Goal: Task Accomplishment & Management: Use online tool/utility

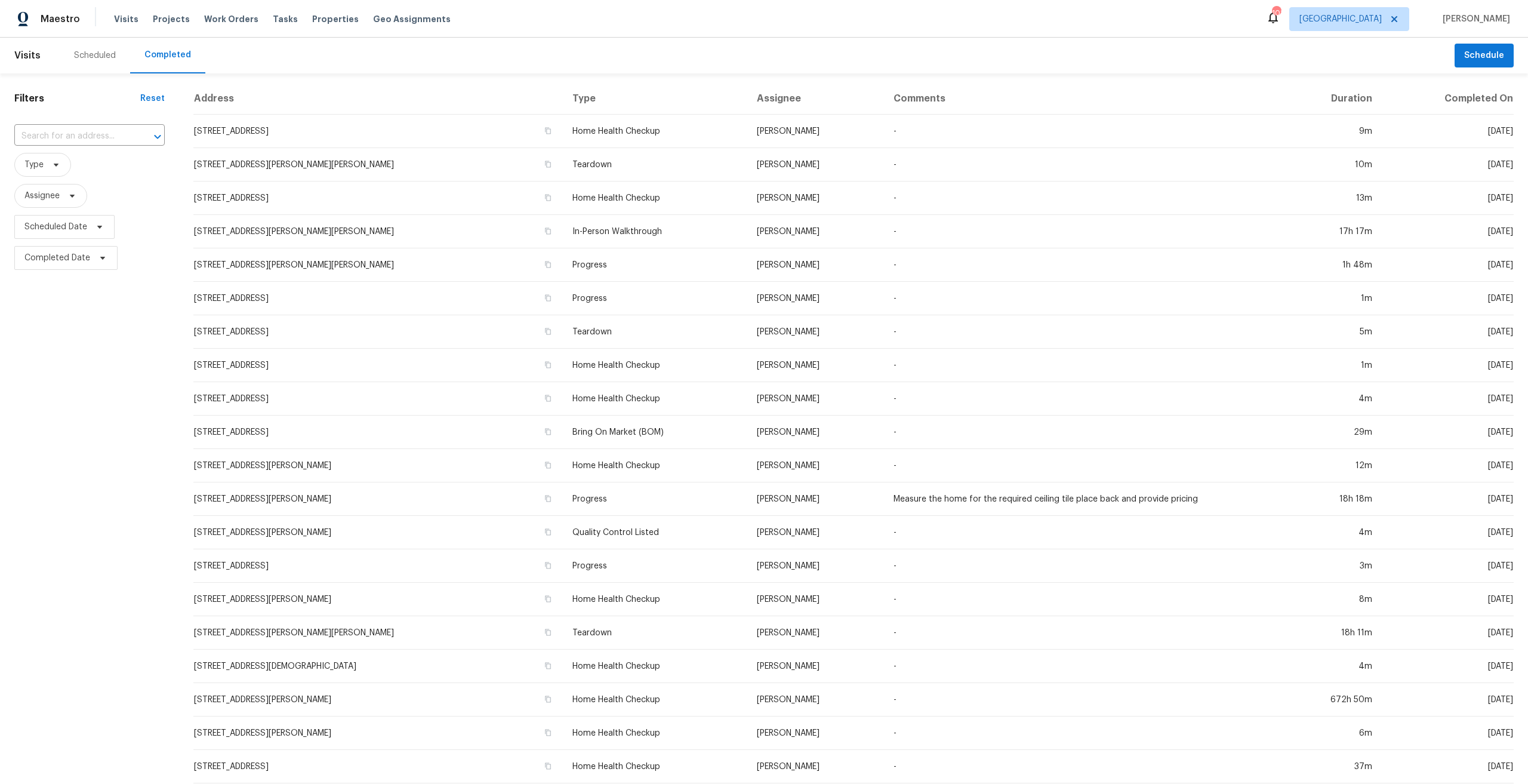
click at [97, 61] on div "Scheduled" at bounding box center [94, 55] width 42 height 12
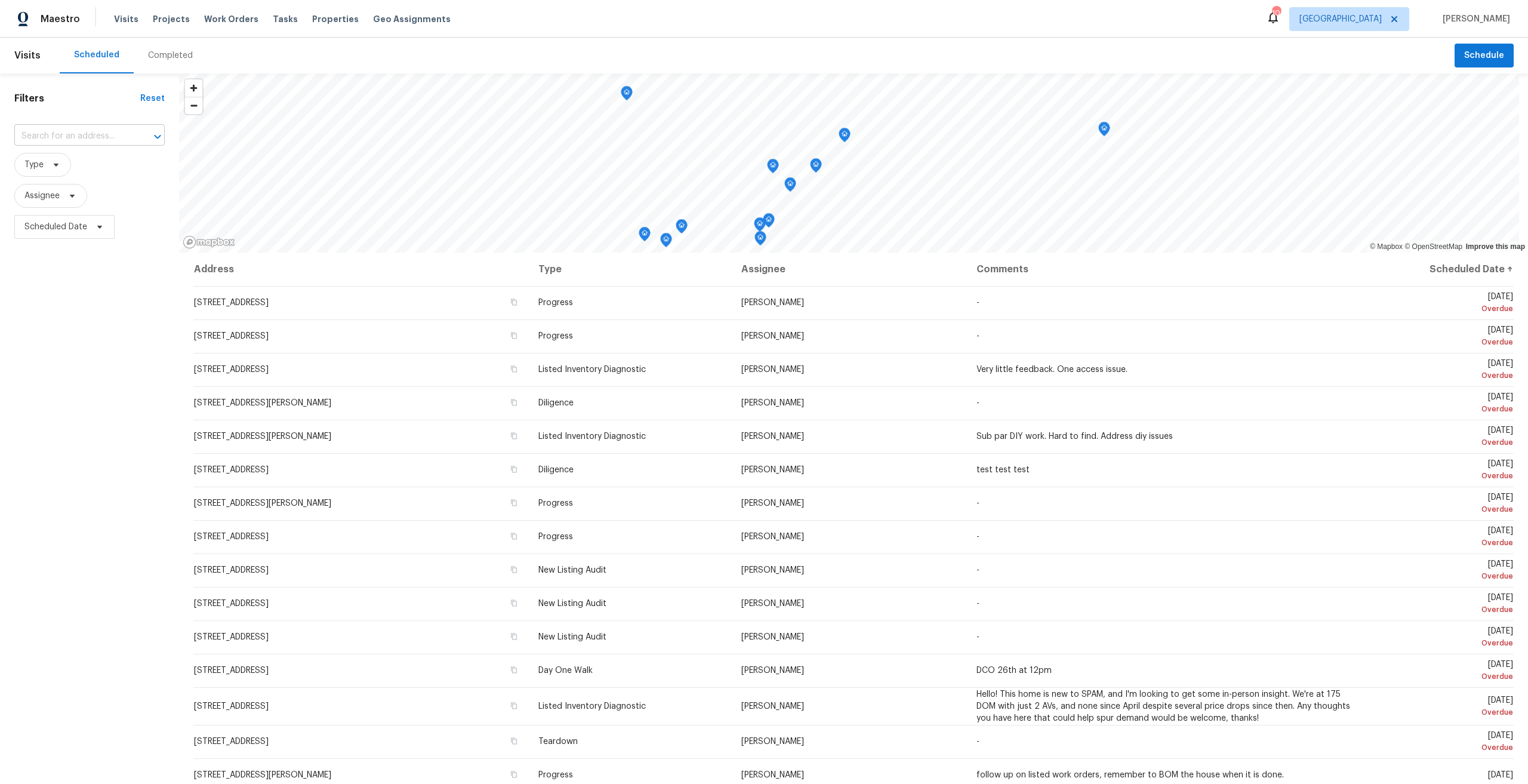
click at [86, 135] on input "text" at bounding box center [73, 136] width 117 height 19
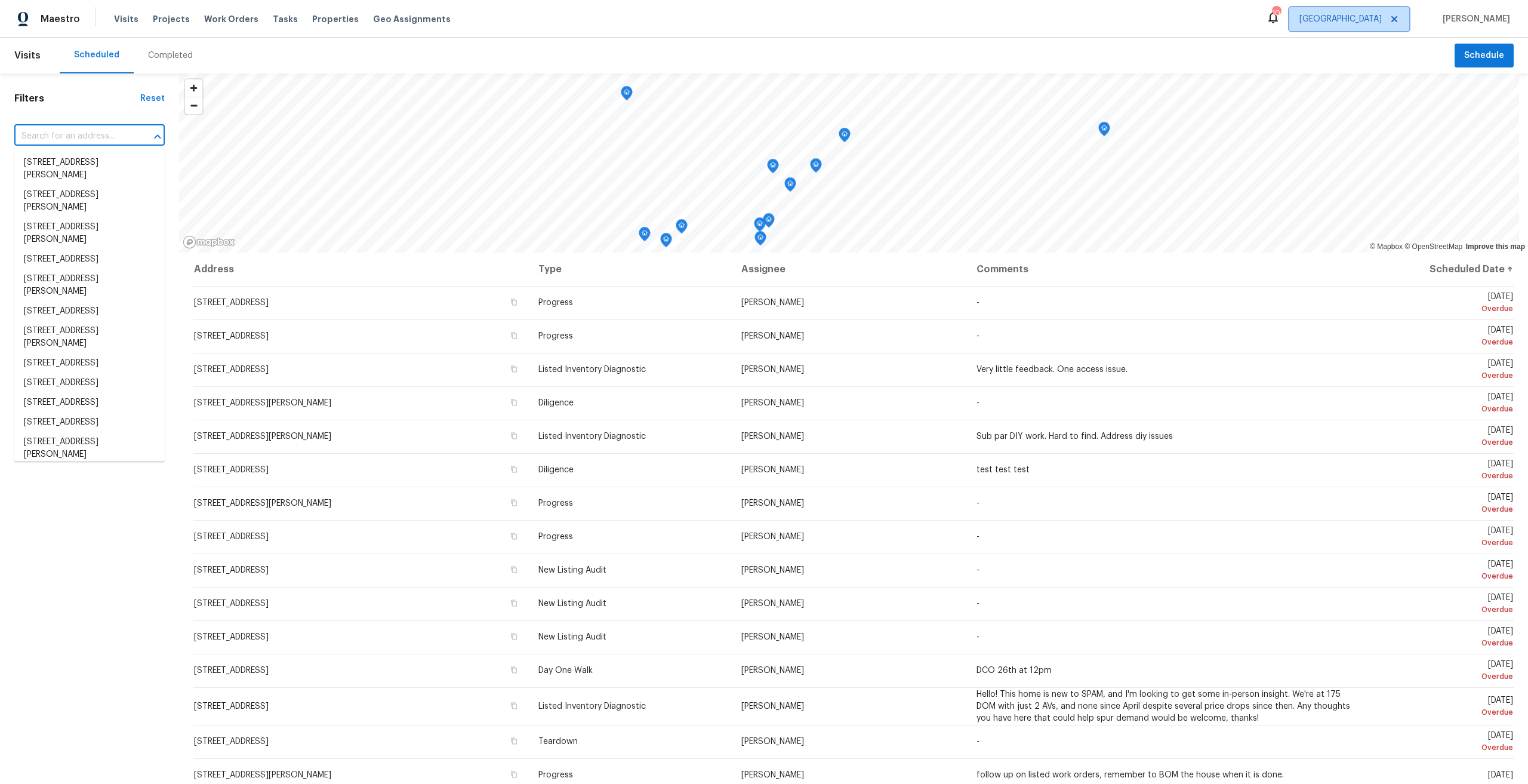
click at [1383, 15] on span "[GEOGRAPHIC_DATA]" at bounding box center [1341, 19] width 83 height 12
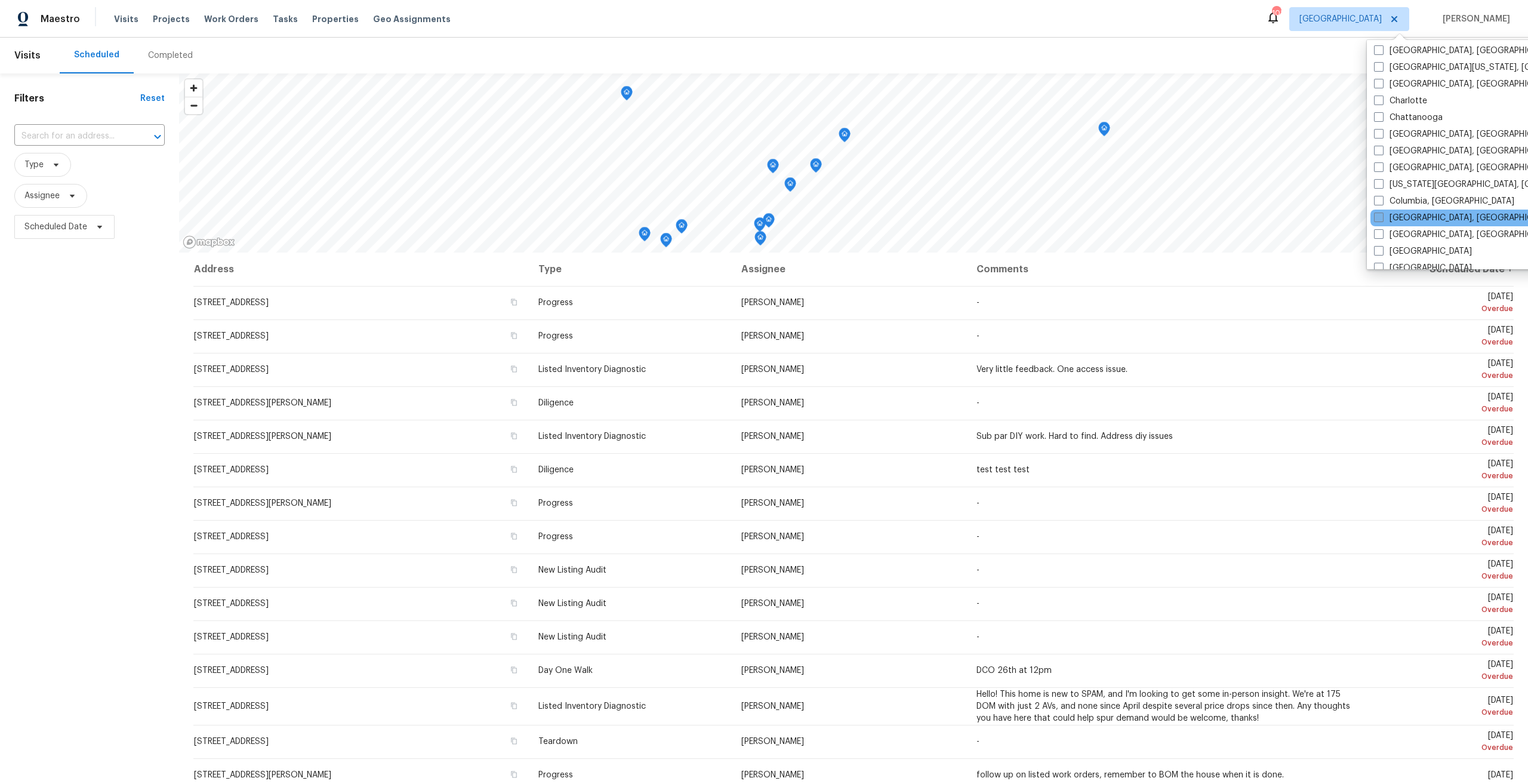
scroll to position [179, 0]
click at [1419, 223] on label "[GEOGRAPHIC_DATA], [GEOGRAPHIC_DATA]" at bounding box center [1467, 225] width 185 height 12
click at [1383, 223] on input "[GEOGRAPHIC_DATA], [GEOGRAPHIC_DATA]" at bounding box center [1379, 223] width 8 height 8
checkbox input "true"
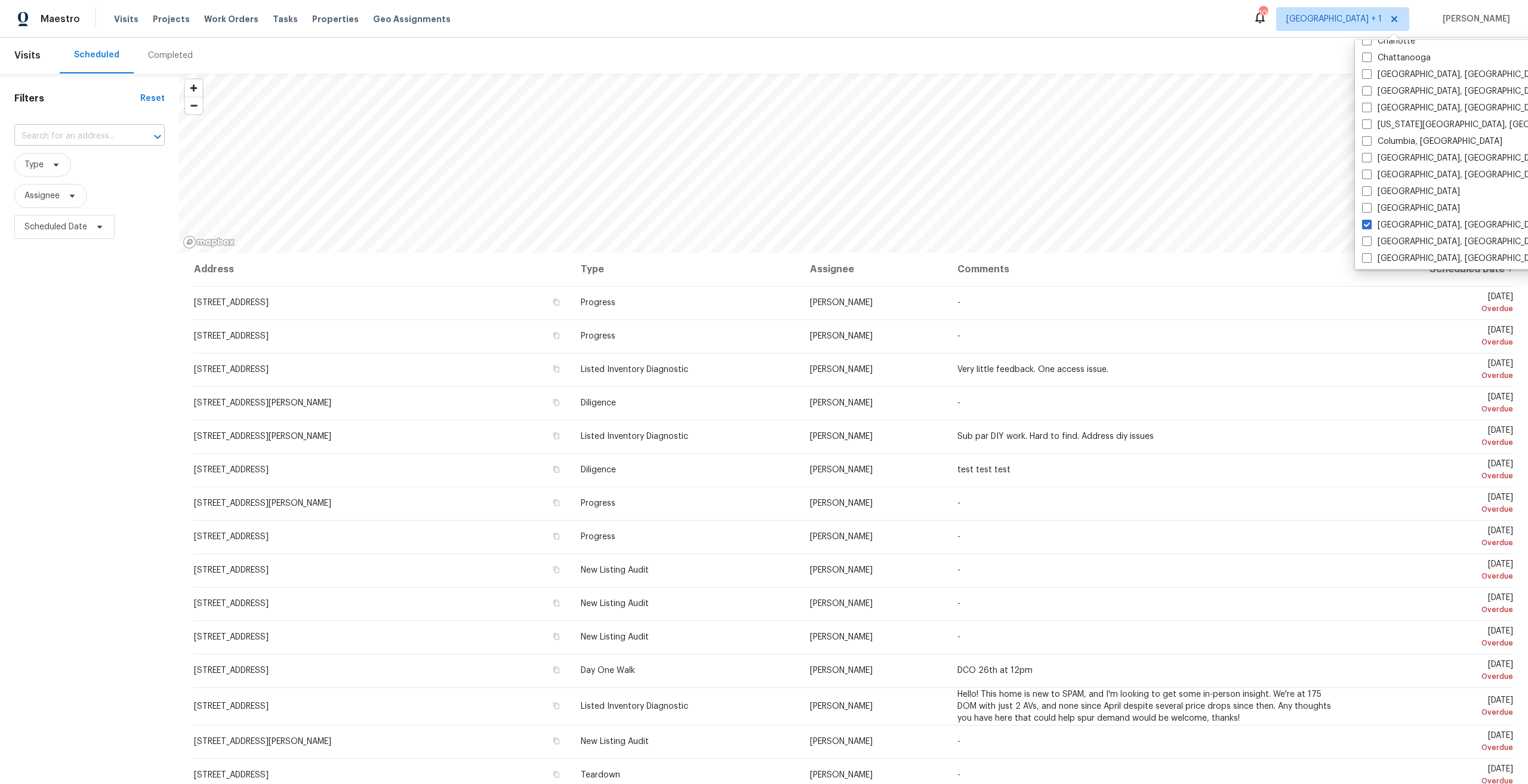
click at [102, 140] on input "text" at bounding box center [73, 136] width 117 height 19
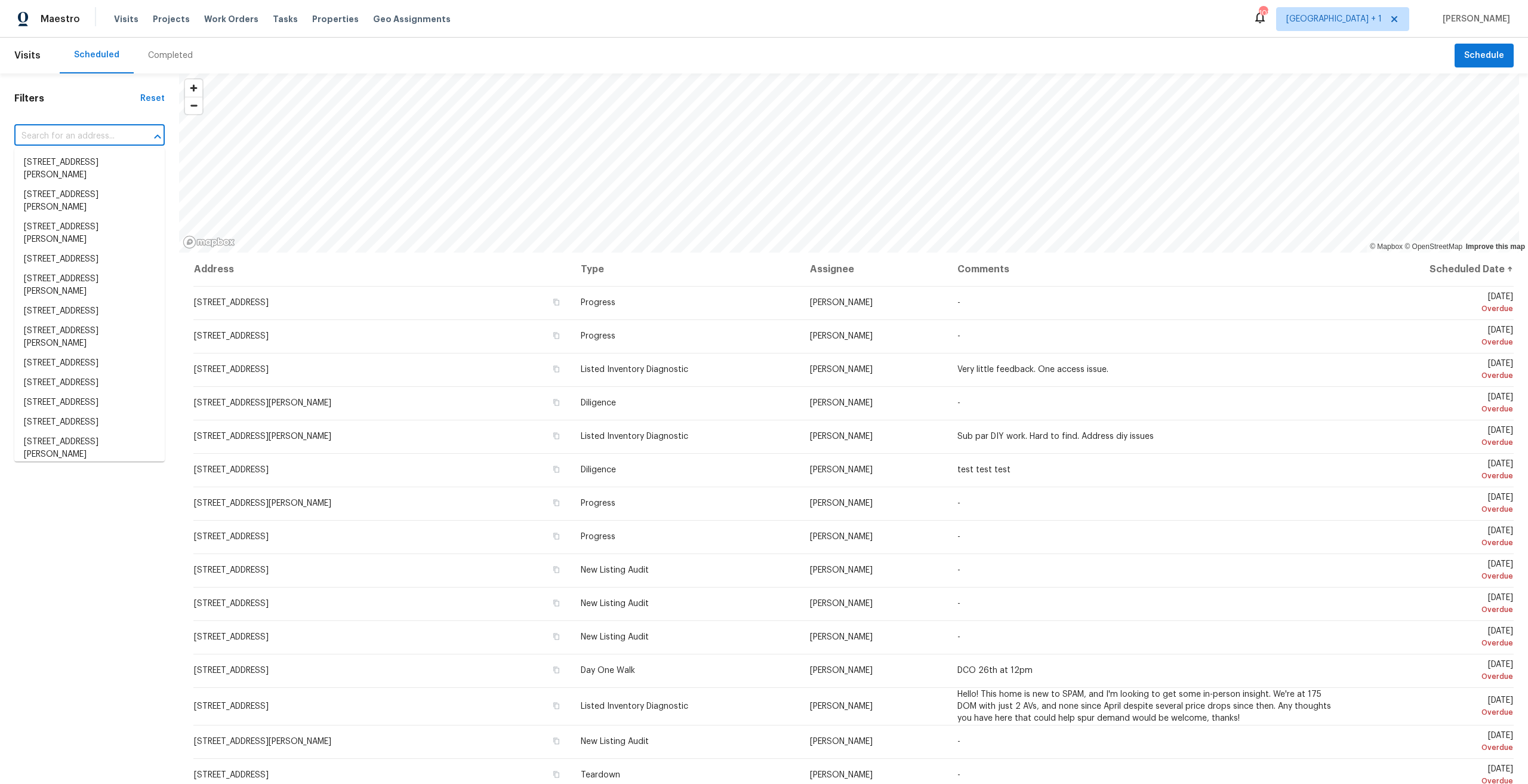
paste input "1990787"
type input "1990787"
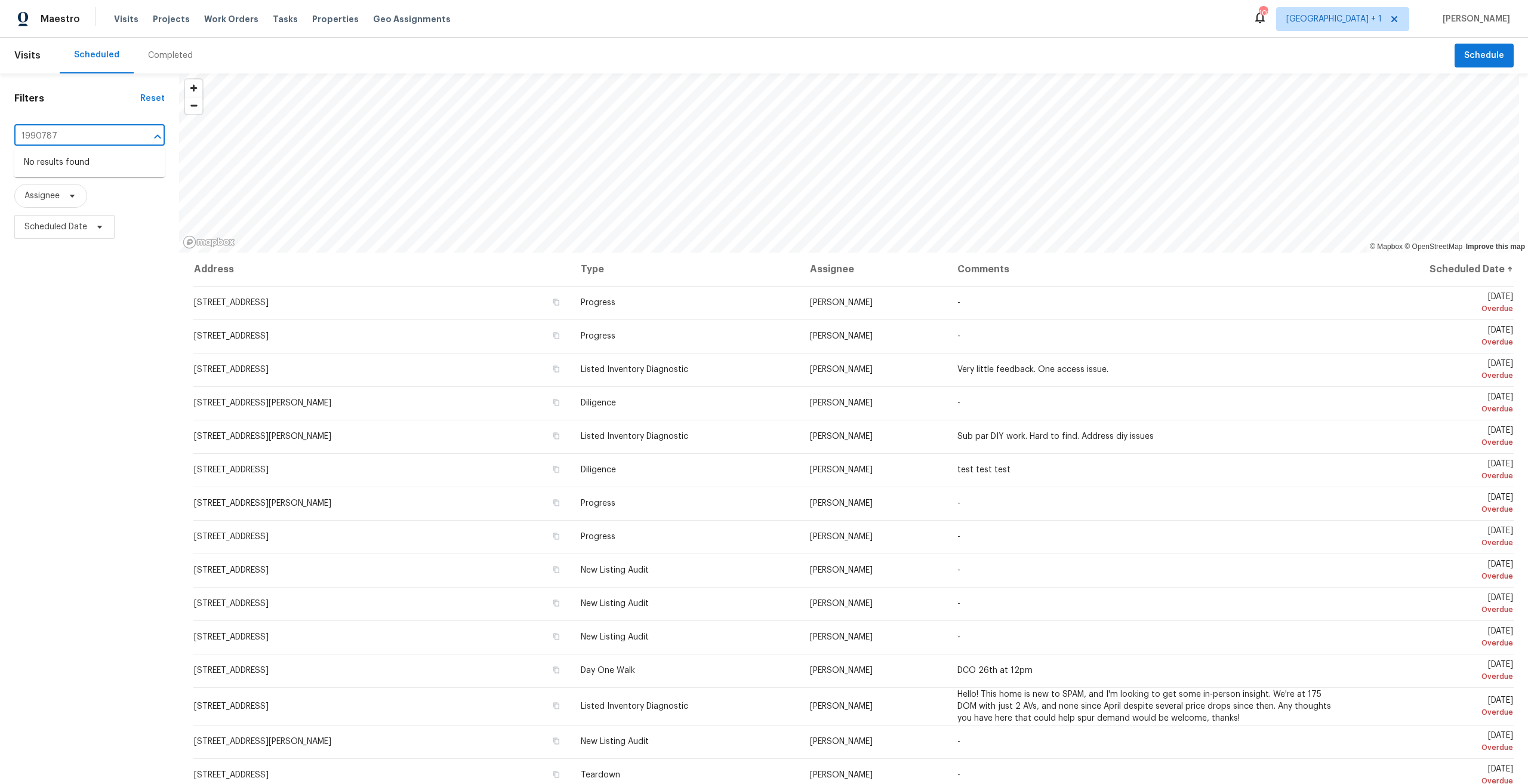
drag, startPoint x: 79, startPoint y: 134, endPoint x: 0, endPoint y: 127, distance: 79.3
click at [0, 127] on div "Filters Reset 1990787 ​ Type Assignee Scheduled Date" at bounding box center [89, 476] width 179 height 806
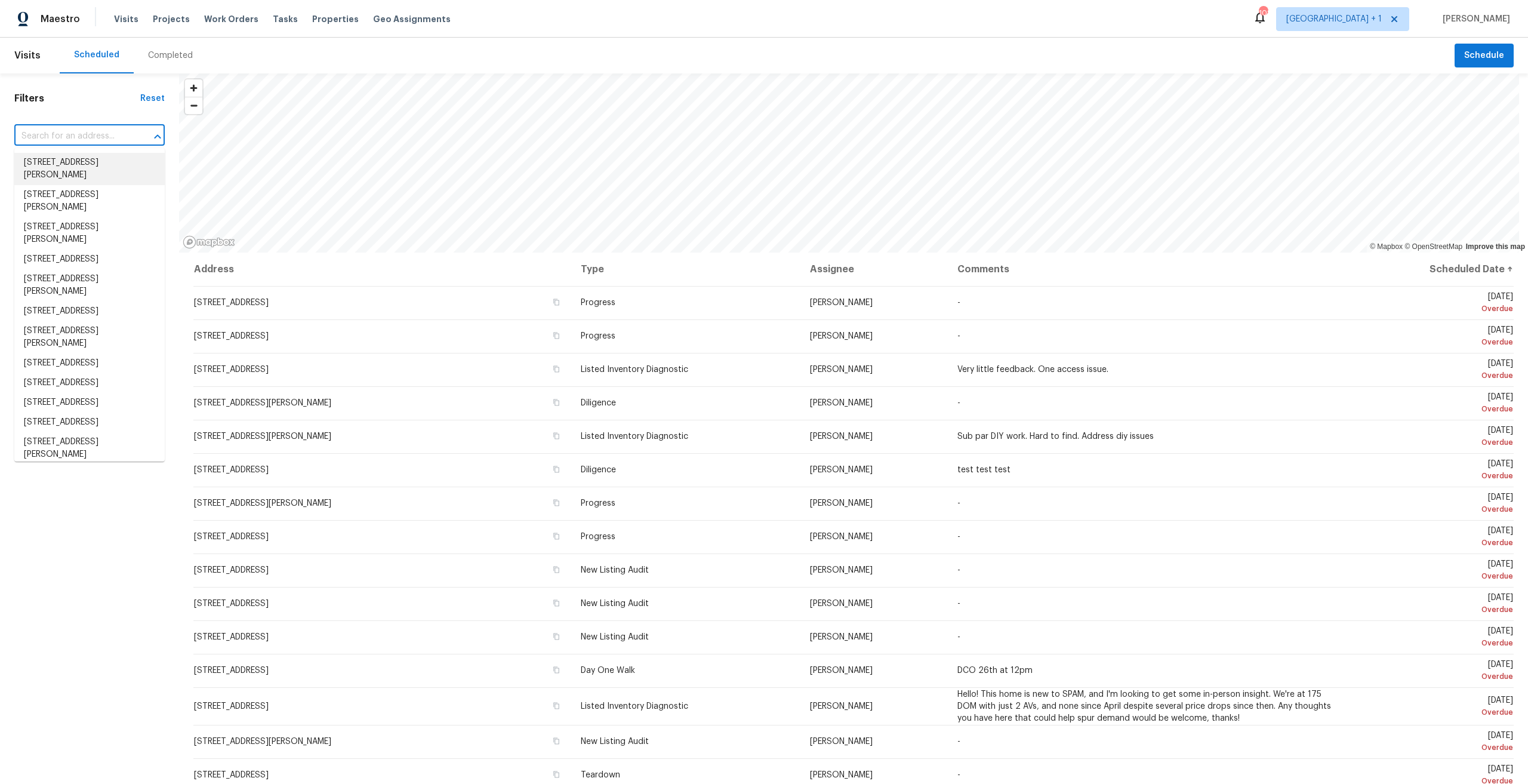
paste input "[STREET_ADDRESS][PERSON_NAME]"
type input "[STREET_ADDRESS][PERSON_NAME]"
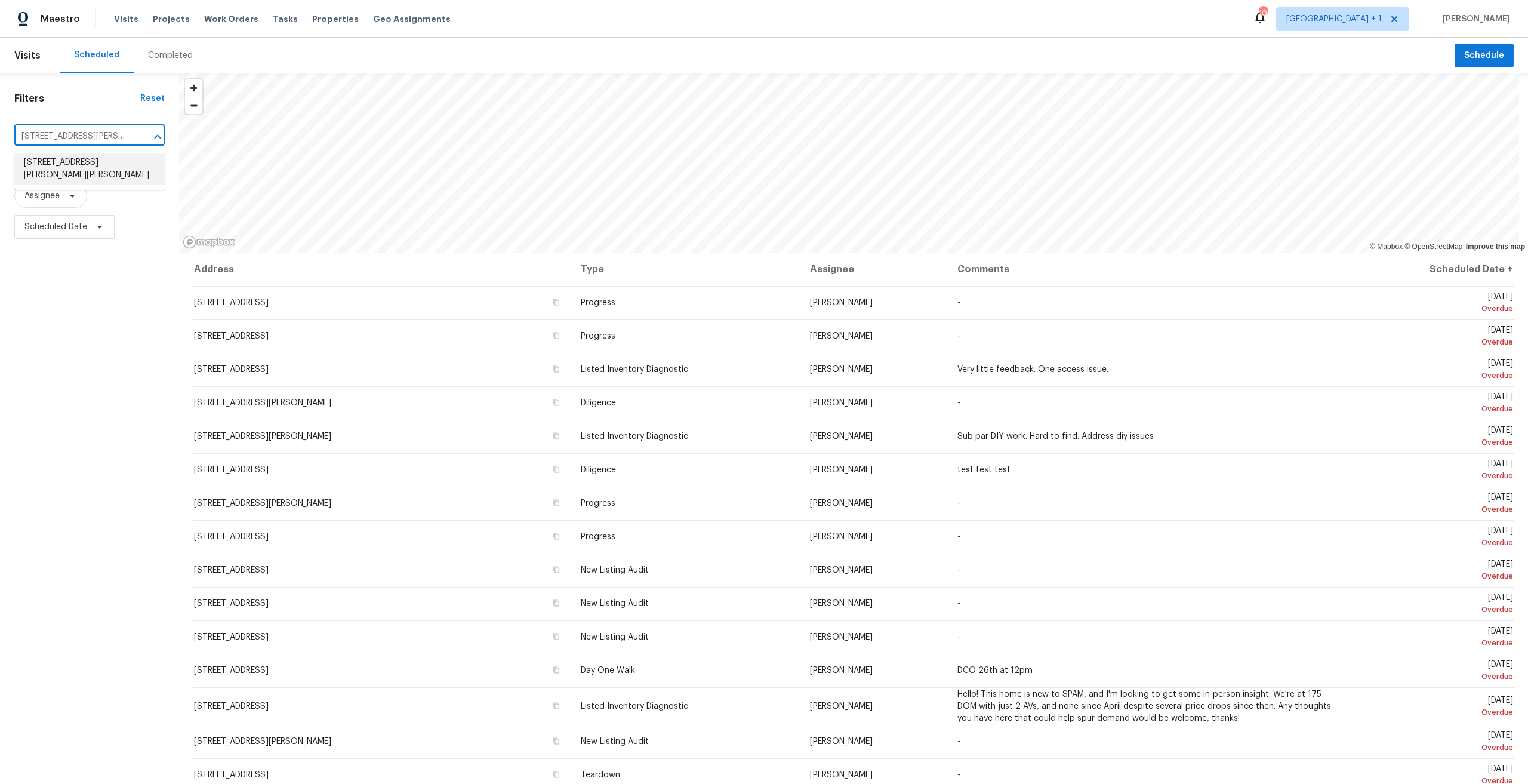
click at [83, 165] on li "[STREET_ADDRESS][PERSON_NAME][PERSON_NAME]" at bounding box center [89, 169] width 150 height 32
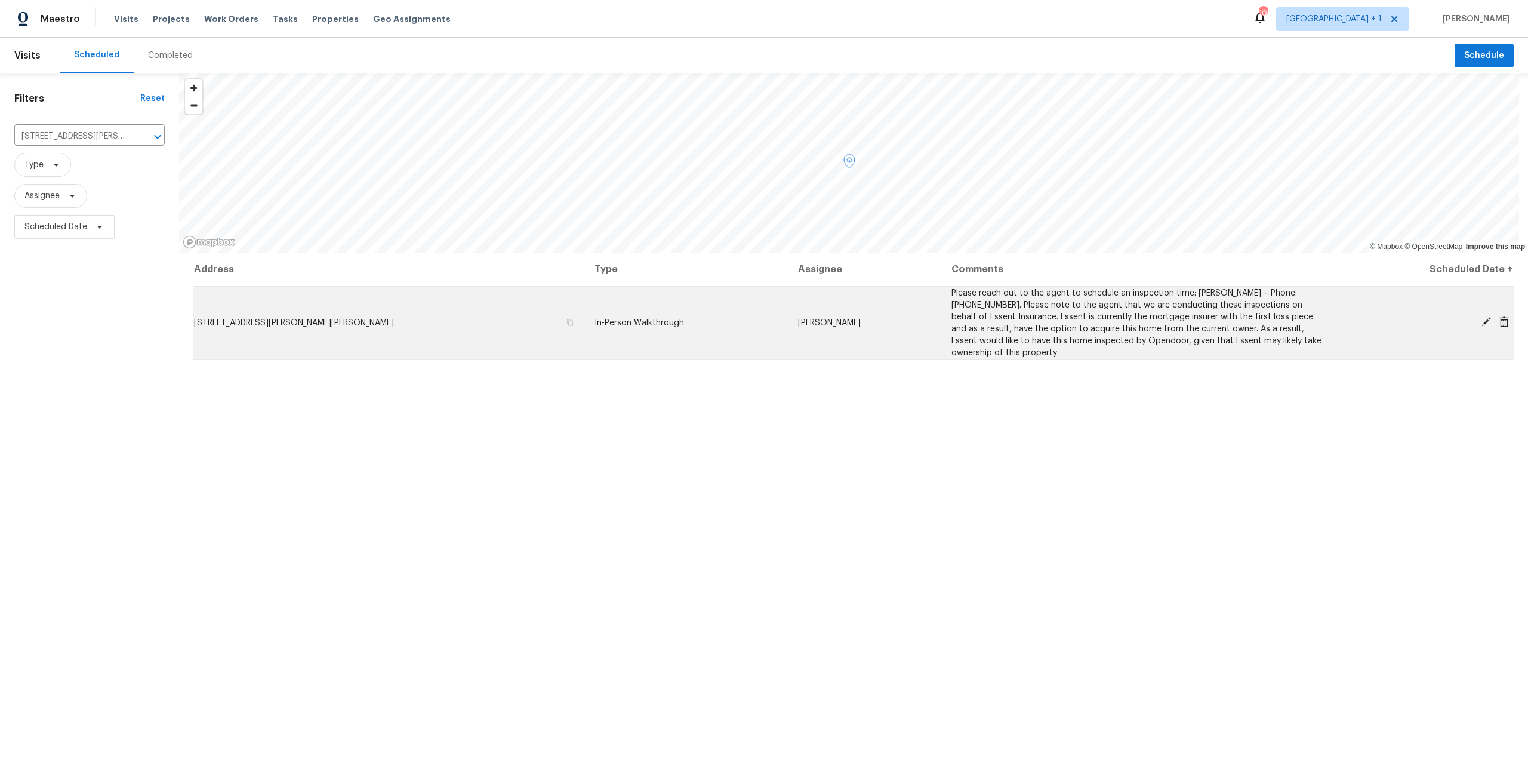
click at [1191, 299] on td "Please reach out to the agent to schedule an inspection time: [PERSON_NAME] – P…" at bounding box center [1140, 322] width 396 height 74
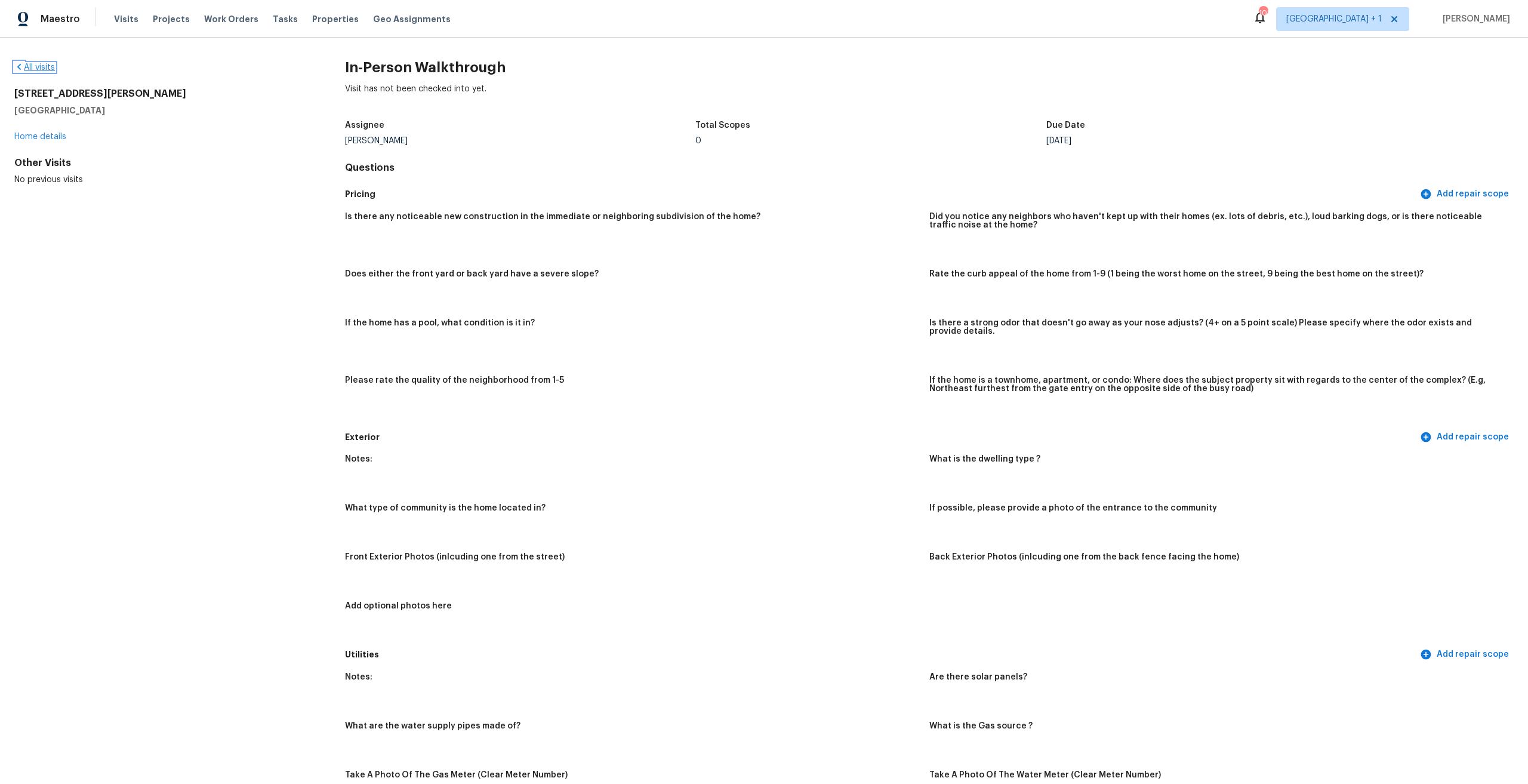
click at [32, 69] on link "All visits" at bounding box center [34, 67] width 40 height 9
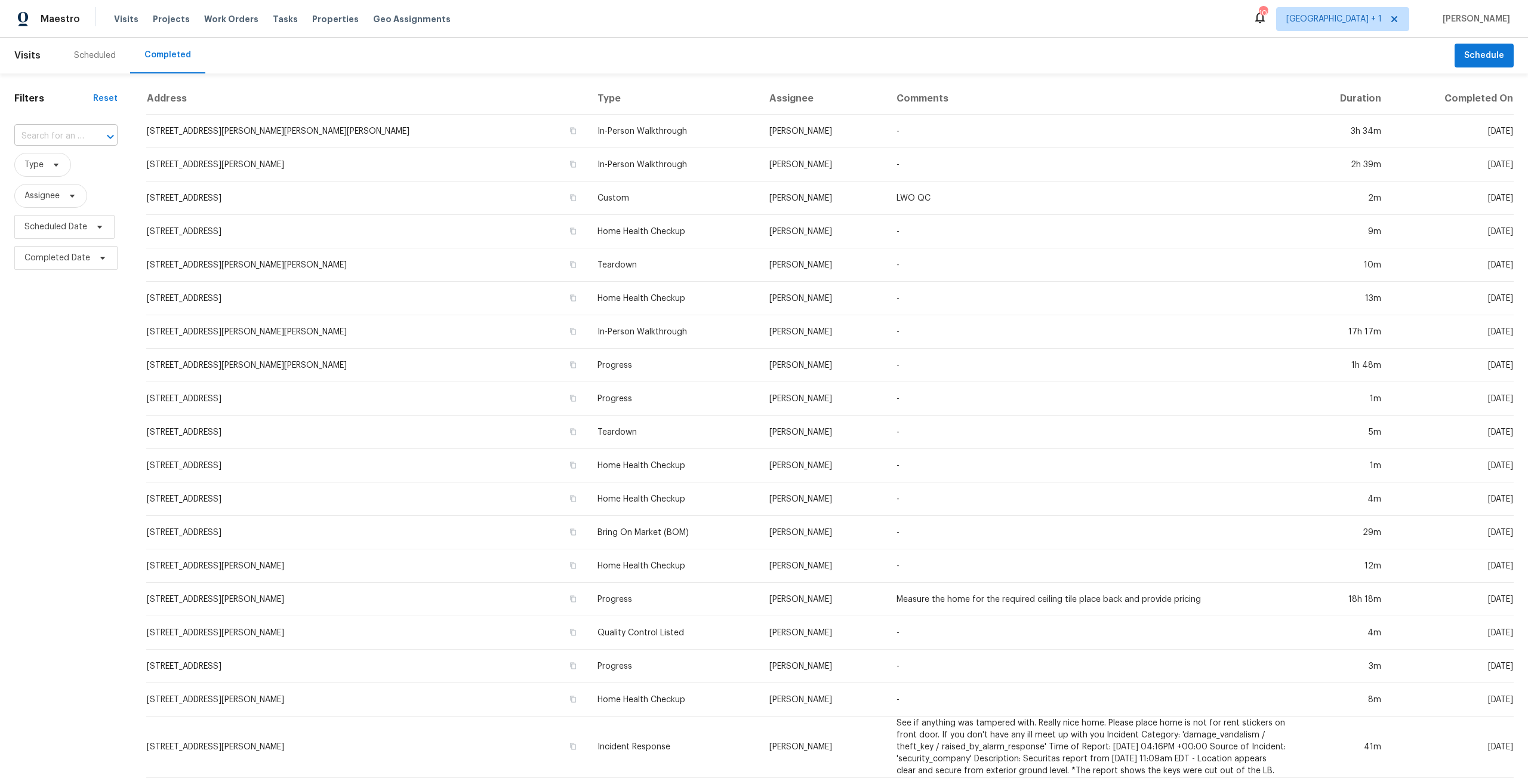
click at [90, 134] on div at bounding box center [102, 137] width 31 height 17
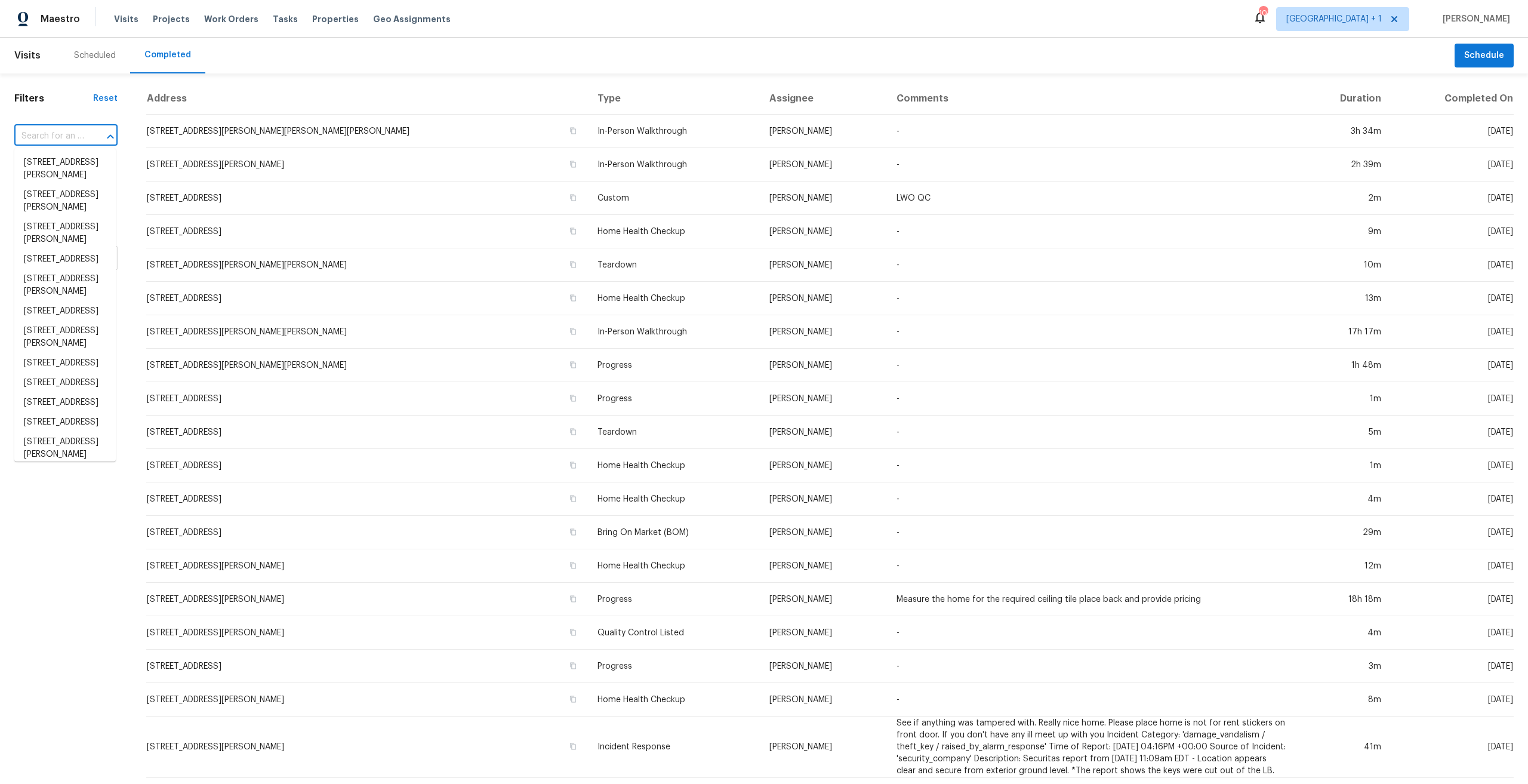
paste input "46210 Schimmel Ave"
type input "46210 Schimmel Ave"
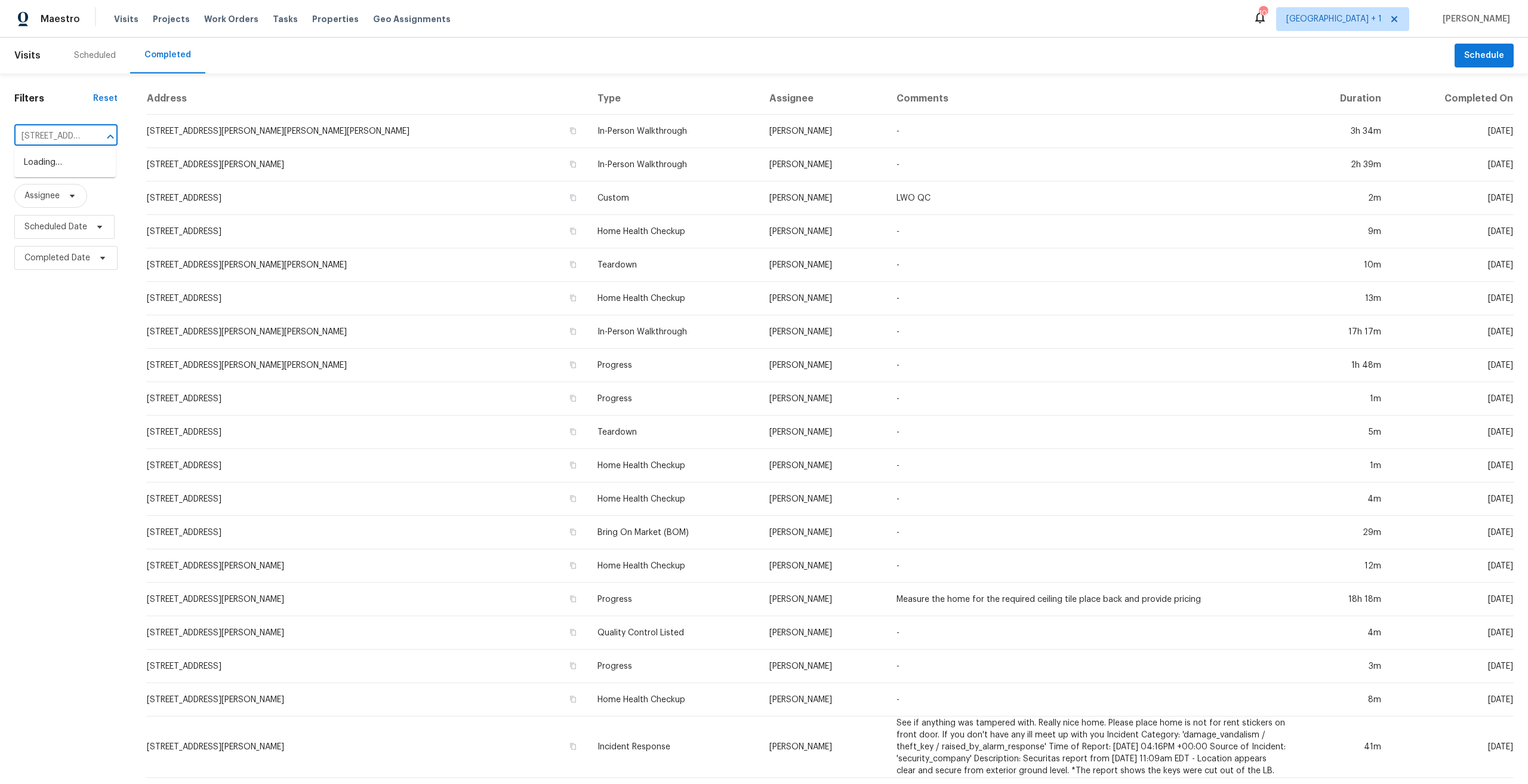
scroll to position [0, 21]
click at [85, 152] on ul "46210 Schimmel Ave, Shelby Township, MI 48317" at bounding box center [65, 175] width 101 height 54
click at [83, 167] on li "46210 Schimmel Ave, Shelby Township, MI 48317" at bounding box center [65, 176] width 101 height 45
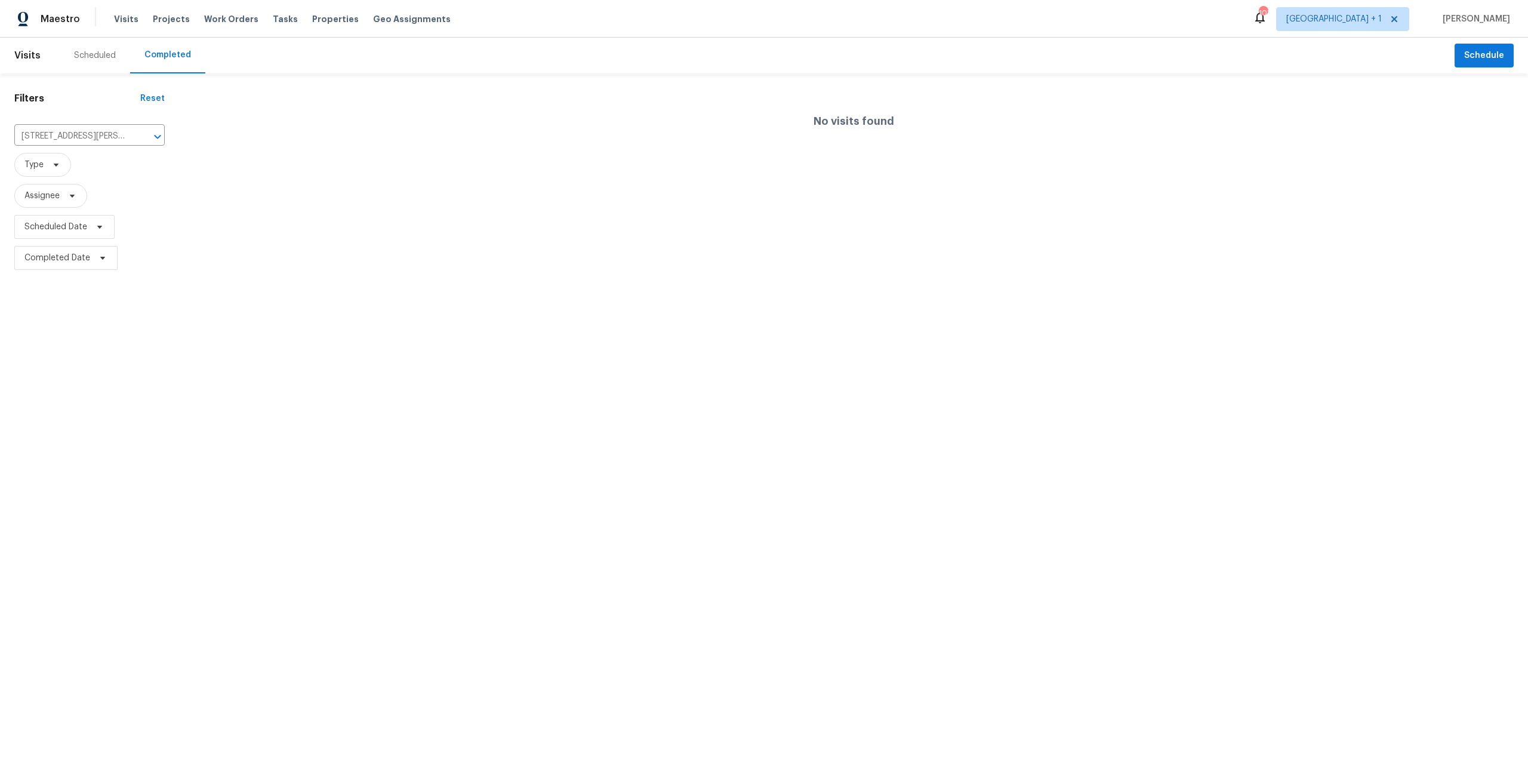
click at [111, 65] on div "Scheduled" at bounding box center [95, 55] width 71 height 35
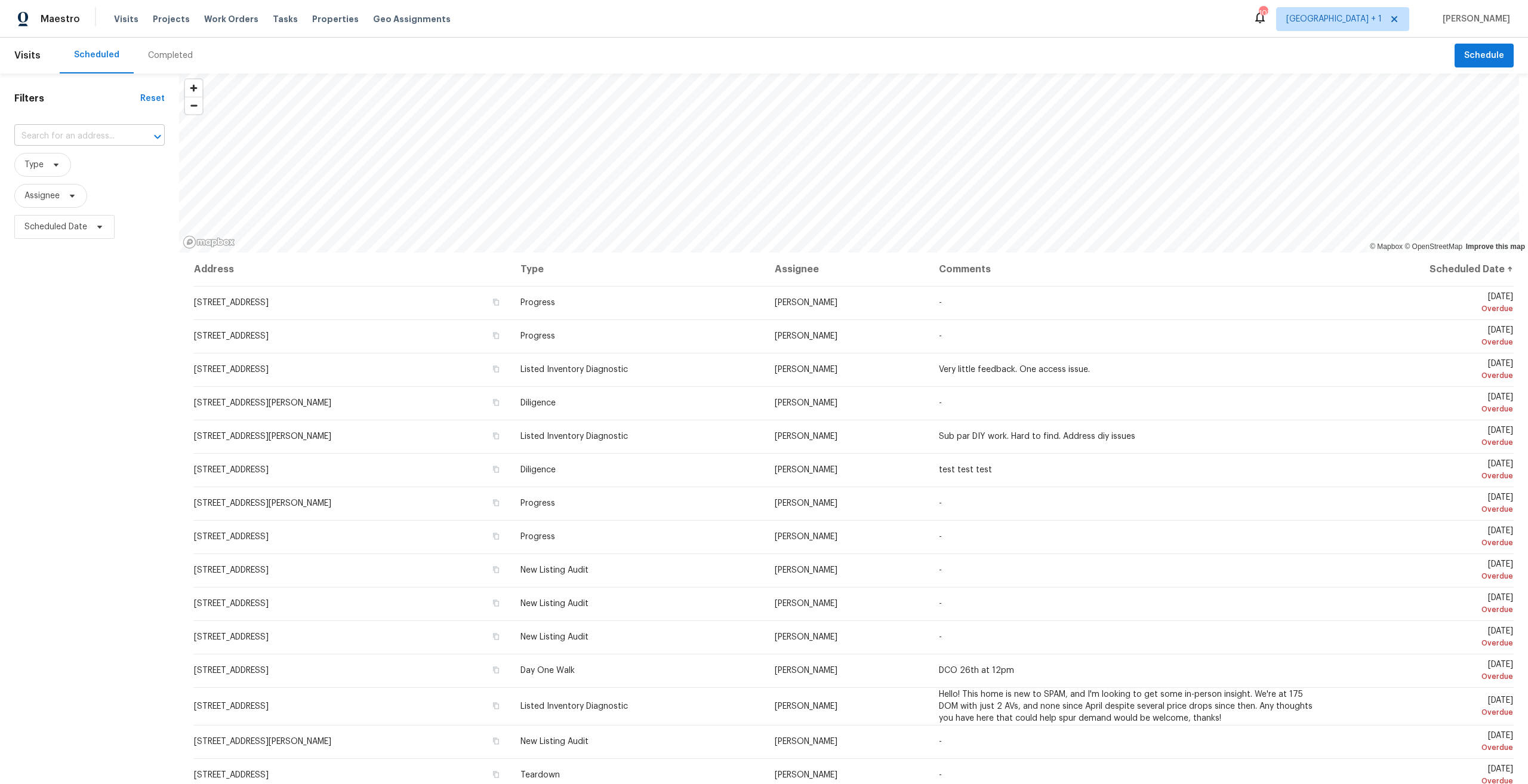
click at [82, 132] on input "text" at bounding box center [73, 136] width 117 height 19
paste input "[STREET_ADDRESS][PERSON_NAME]"
type input "[STREET_ADDRESS][PERSON_NAME]"
click at [87, 163] on li "[STREET_ADDRESS][PERSON_NAME][PERSON_NAME]" at bounding box center [89, 169] width 150 height 32
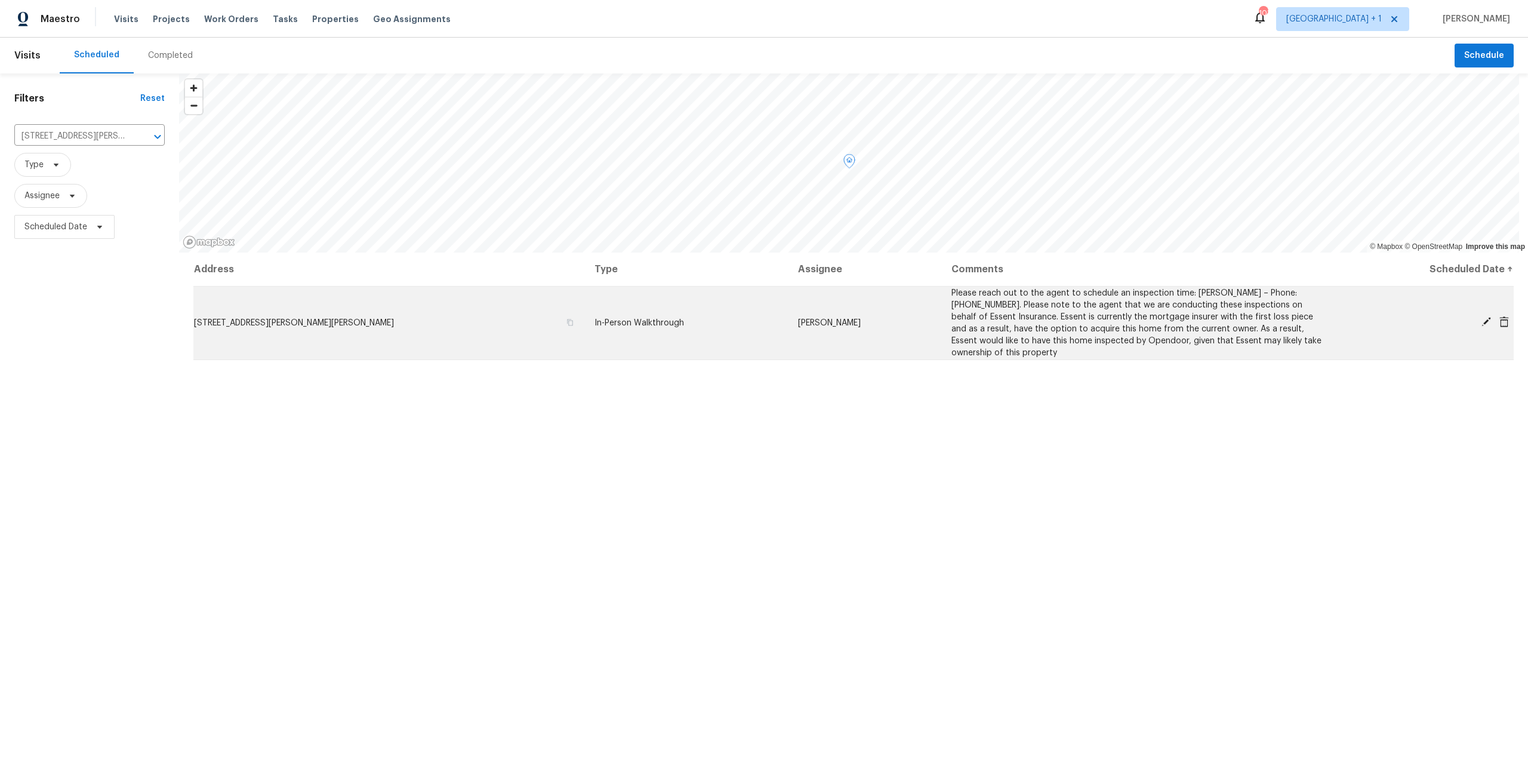
click at [488, 332] on td "[STREET_ADDRESS][PERSON_NAME][PERSON_NAME]" at bounding box center [389, 322] width 392 height 74
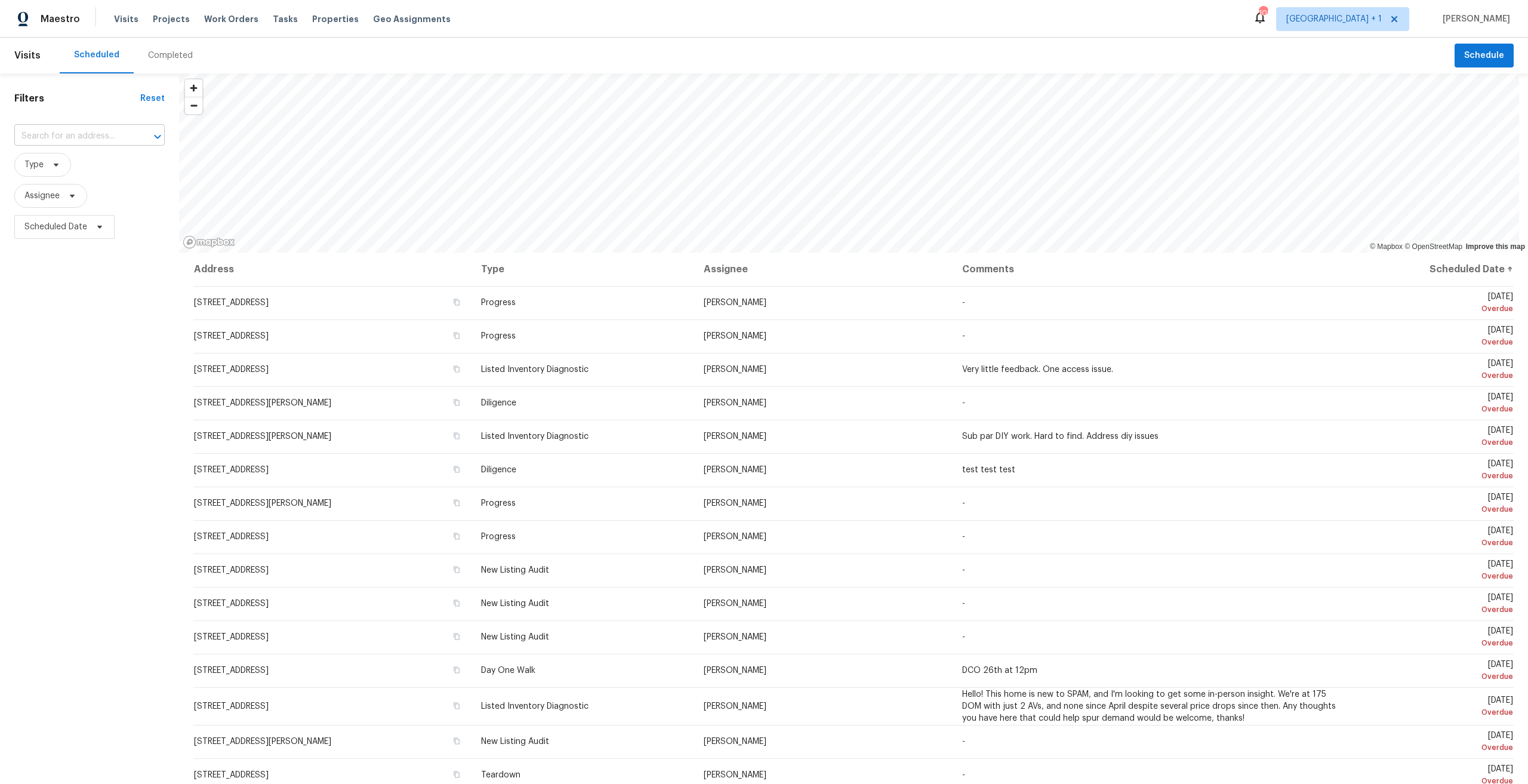
click at [85, 130] on input "text" at bounding box center [73, 136] width 117 height 19
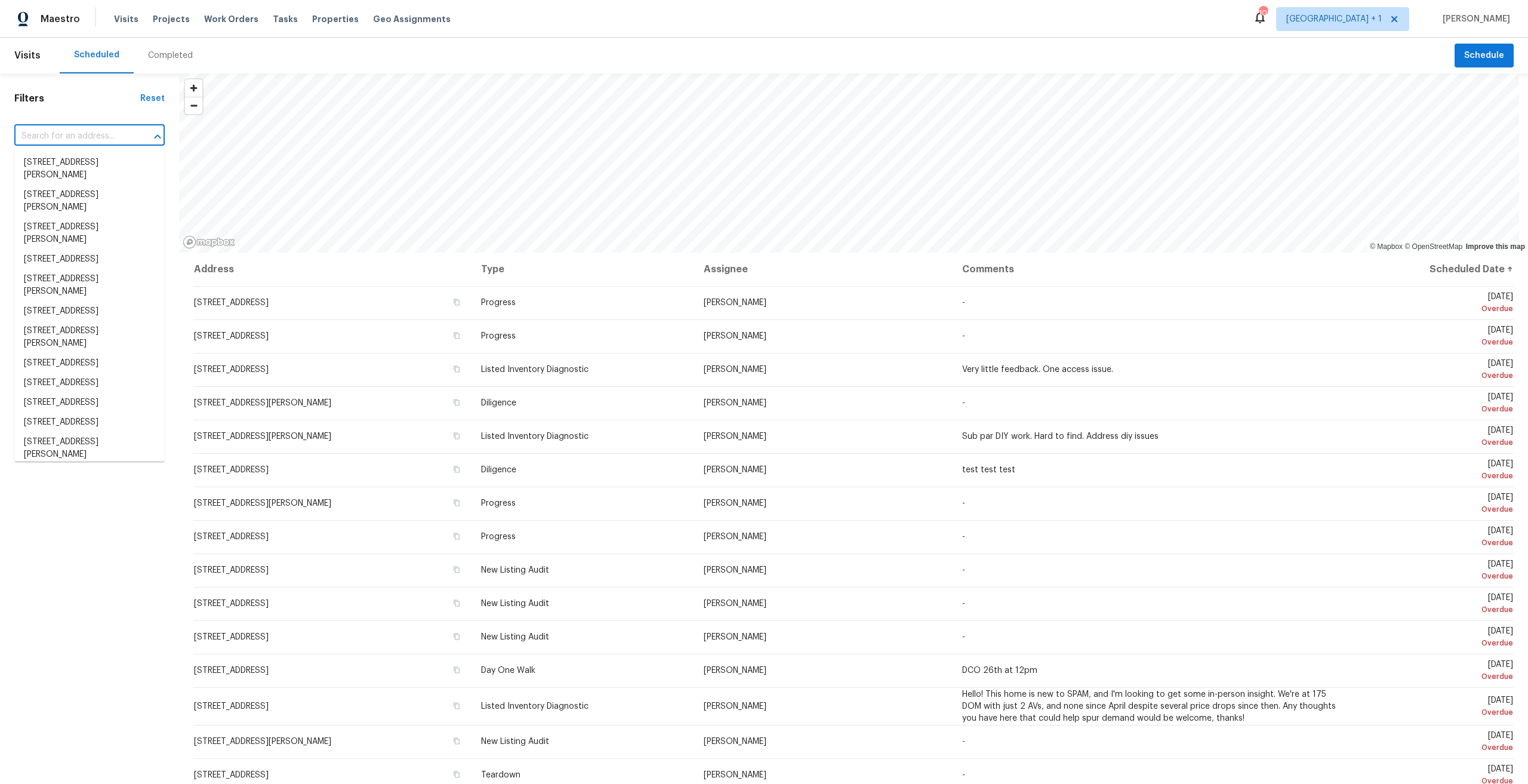
type input "Street Address City State Zip Code Market Beds Baths Year Built Square Feet"
